Goal: Task Accomplishment & Management: Complete application form

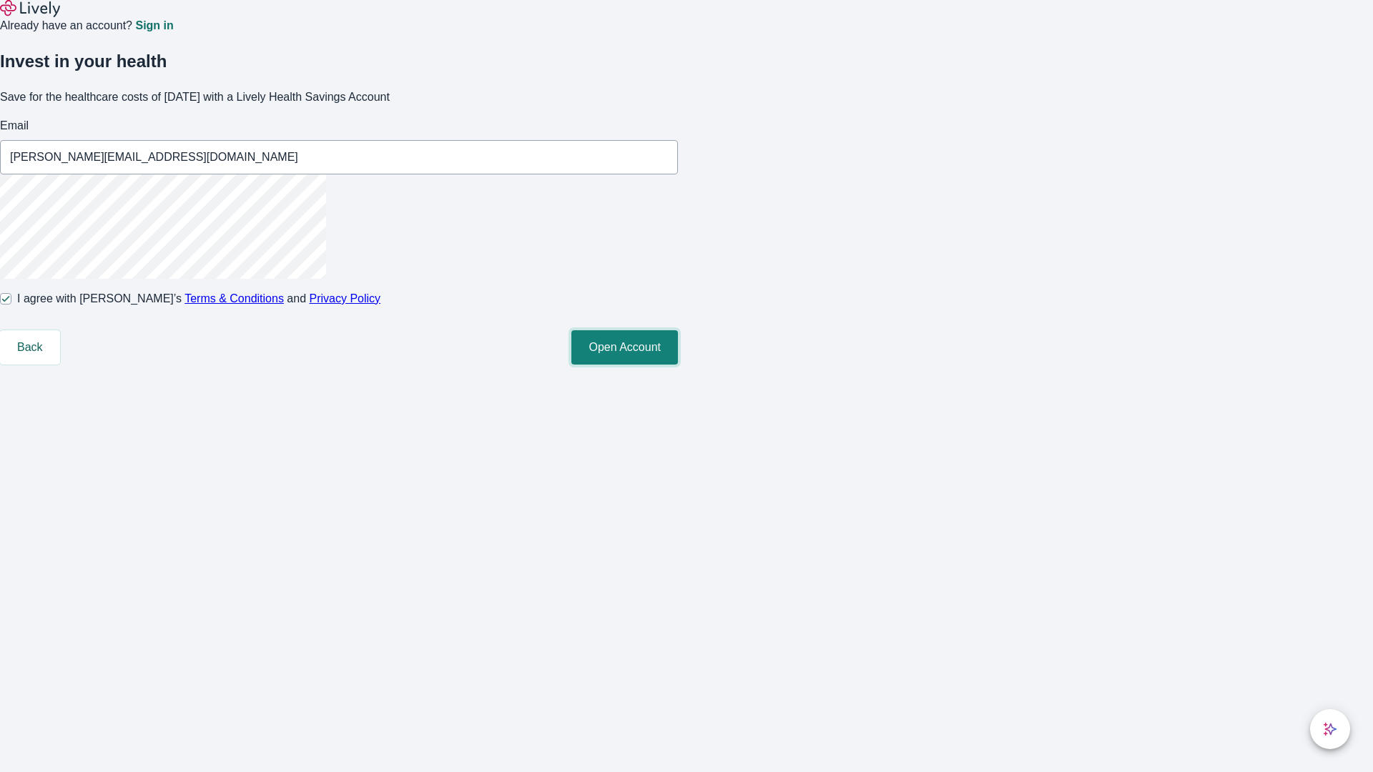
click at [678, 365] on button "Open Account" at bounding box center [624, 347] width 107 height 34
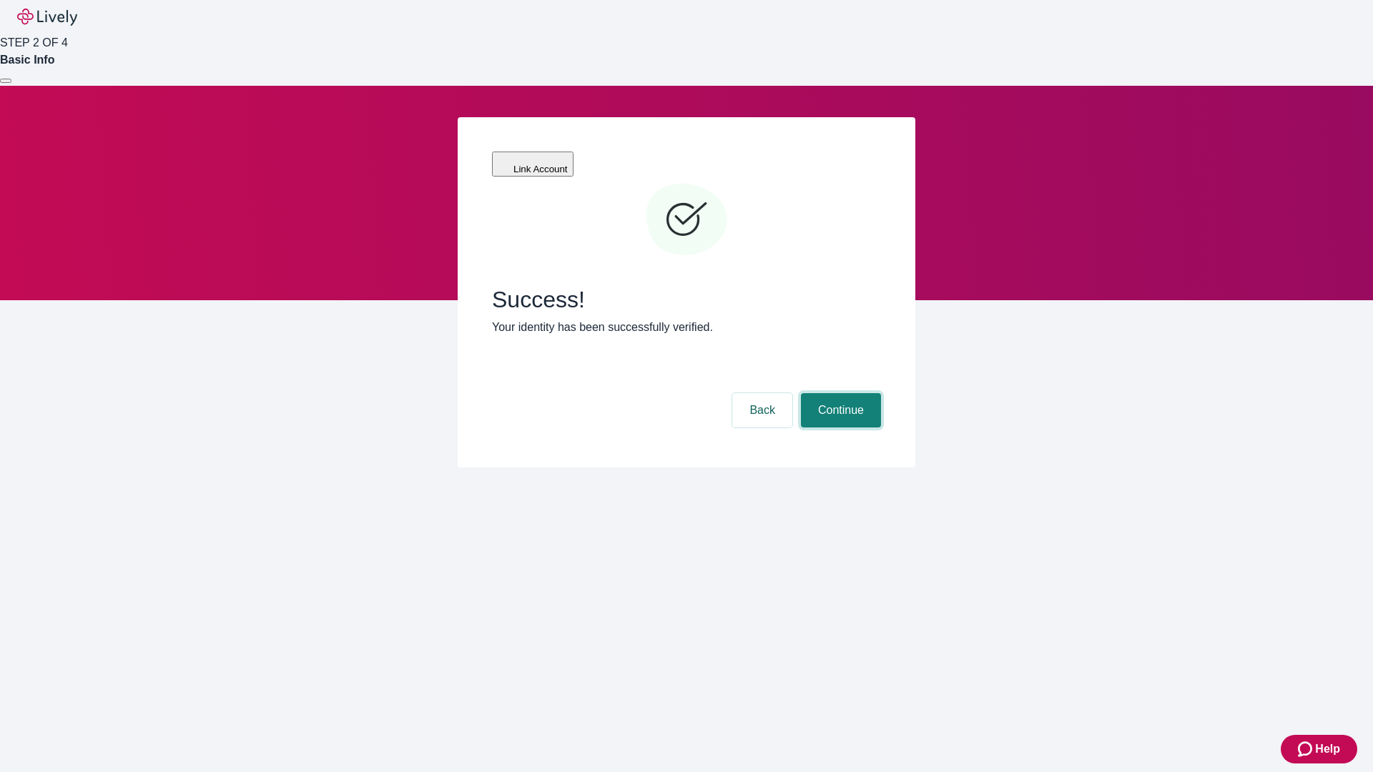
click at [839, 393] on button "Continue" at bounding box center [841, 410] width 80 height 34
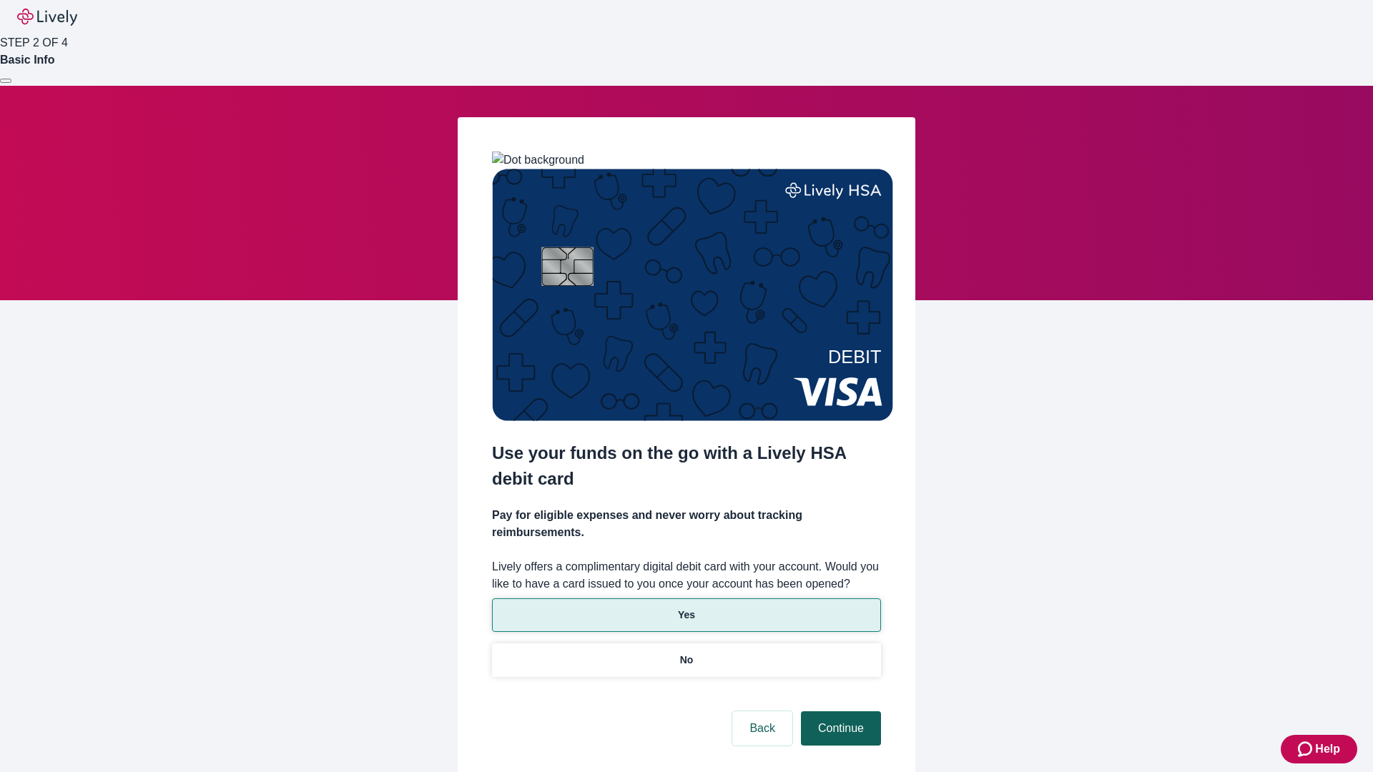
click at [686, 608] on p "Yes" at bounding box center [686, 615] width 17 height 15
click at [839, 711] on button "Continue" at bounding box center [841, 728] width 80 height 34
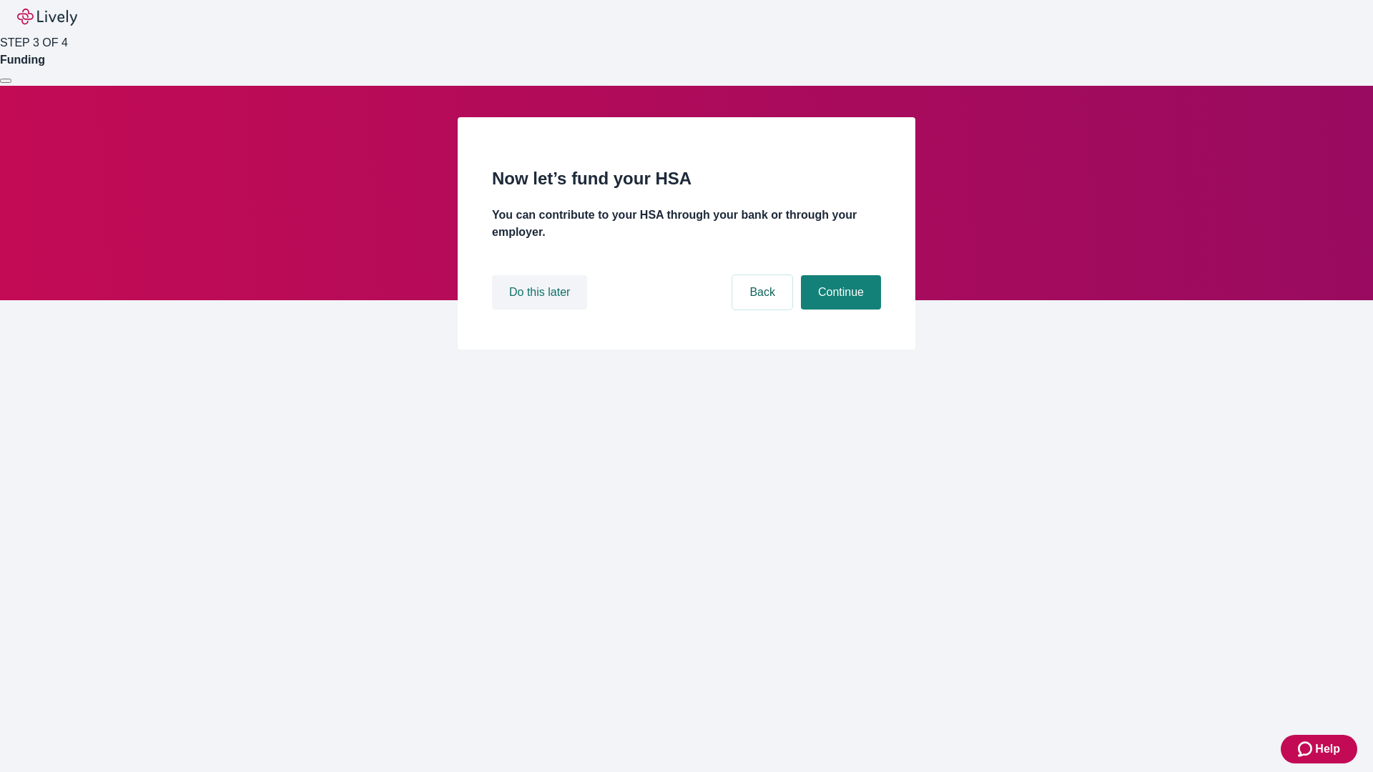
click at [541, 310] on button "Do this later" at bounding box center [539, 292] width 95 height 34
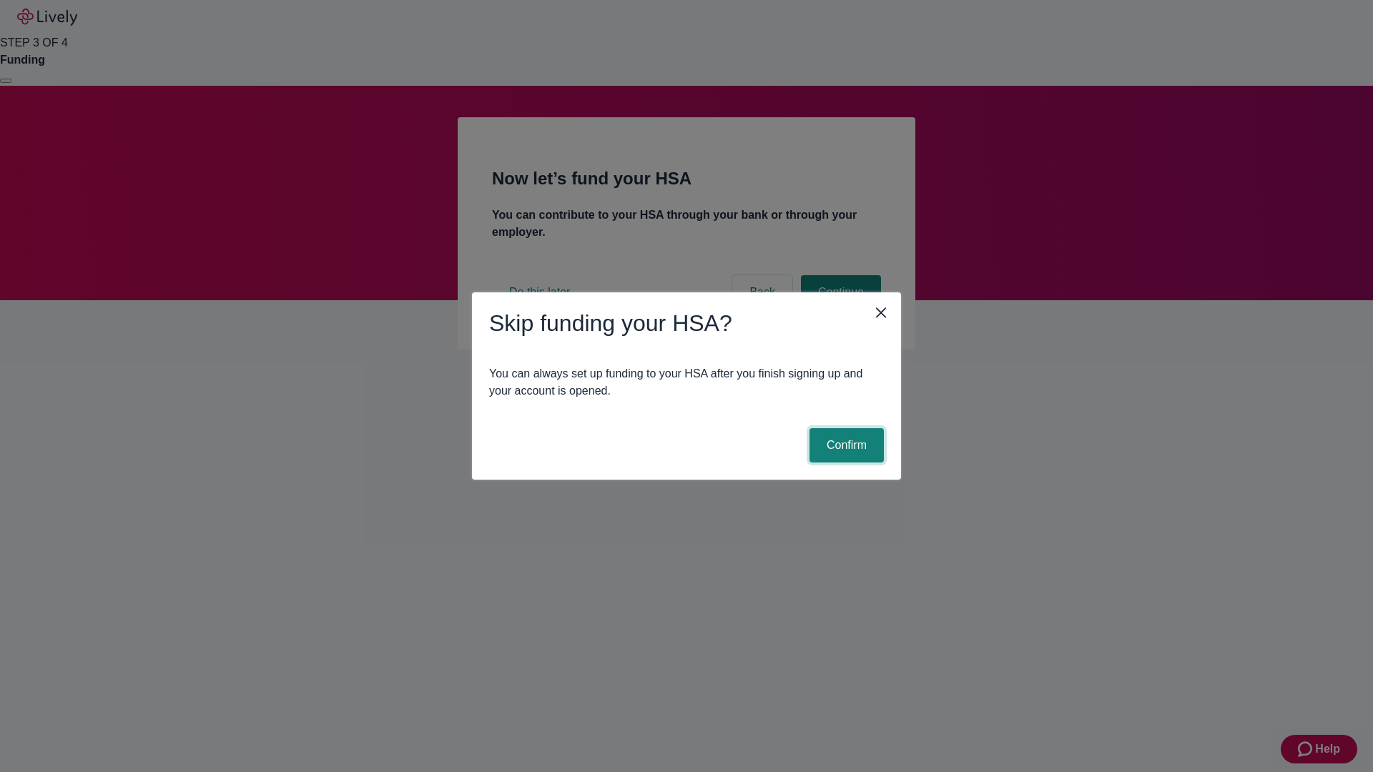
click at [844, 445] on button "Confirm" at bounding box center [846, 445] width 74 height 34
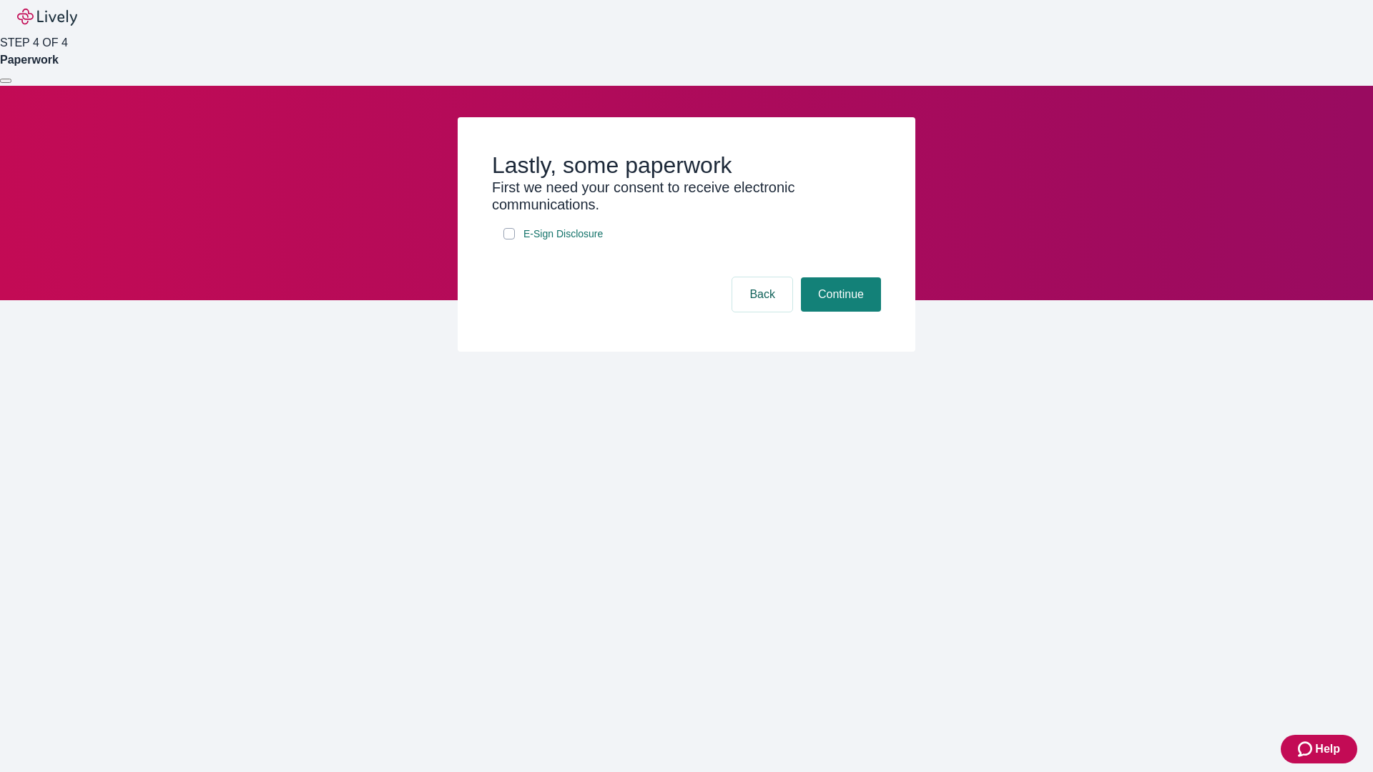
click at [509, 240] on input "E-Sign Disclosure" at bounding box center [508, 233] width 11 height 11
checkbox input "true"
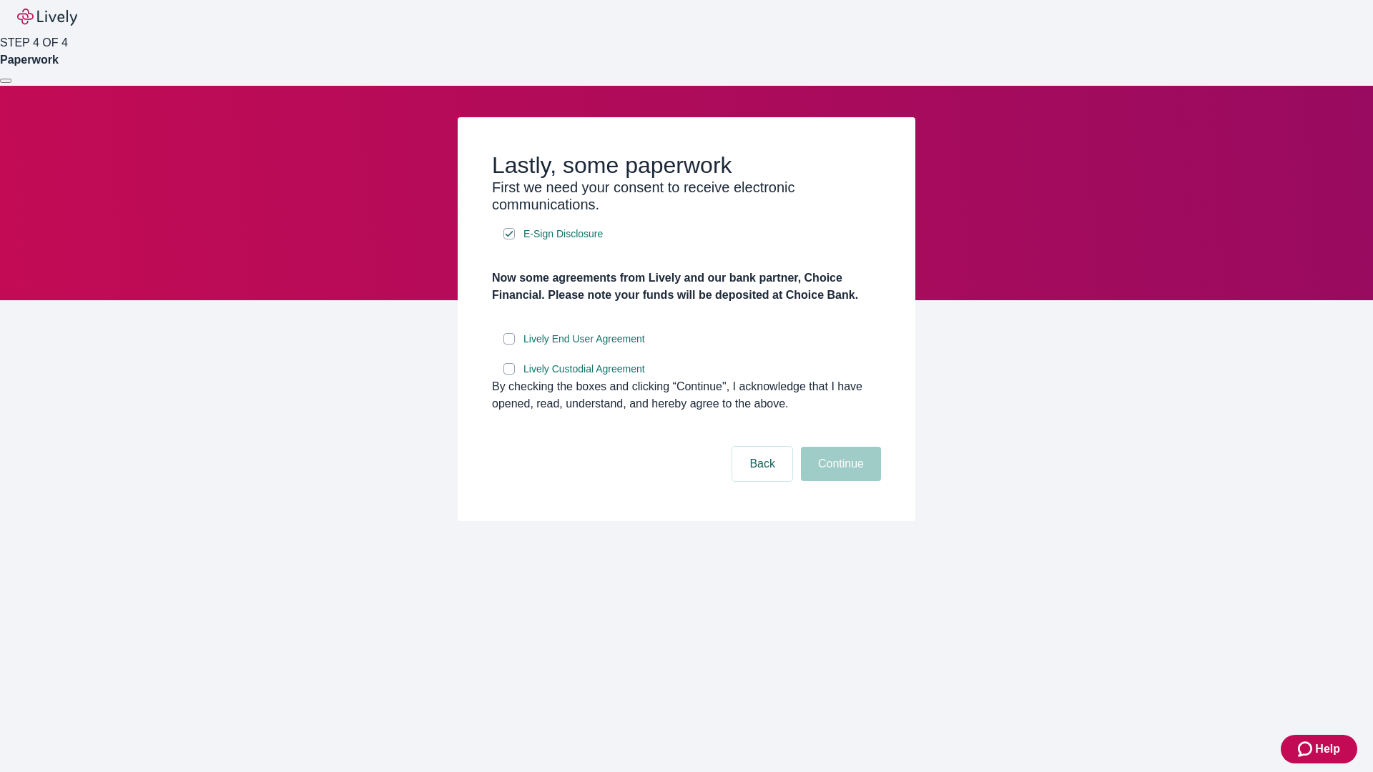
click at [509, 345] on input "Lively End User Agreement" at bounding box center [508, 338] width 11 height 11
checkbox input "true"
click at [509, 375] on input "Lively Custodial Agreement" at bounding box center [508, 368] width 11 height 11
checkbox input "true"
click at [839, 481] on button "Continue" at bounding box center [841, 464] width 80 height 34
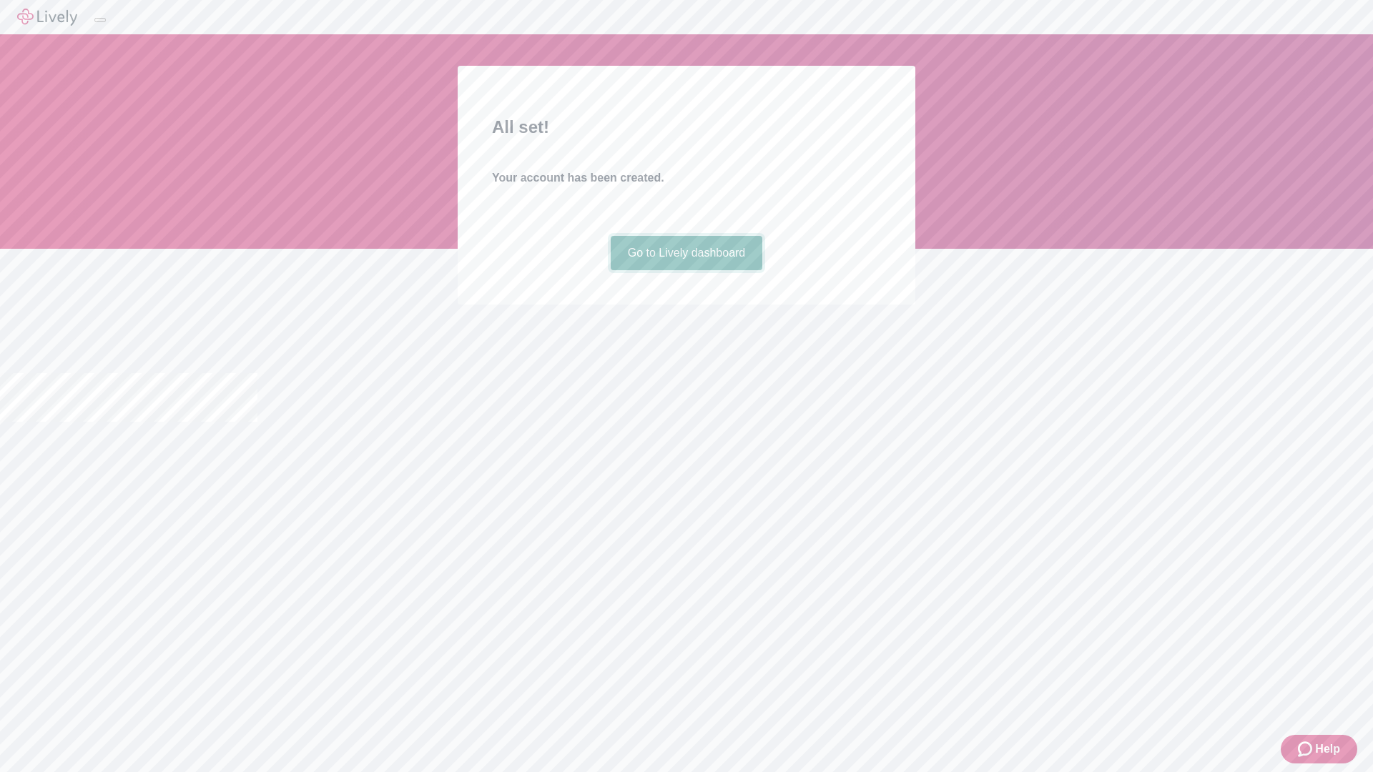
click at [686, 270] on link "Go to Lively dashboard" at bounding box center [687, 253] width 152 height 34
